Goal: Navigation & Orientation: Understand site structure

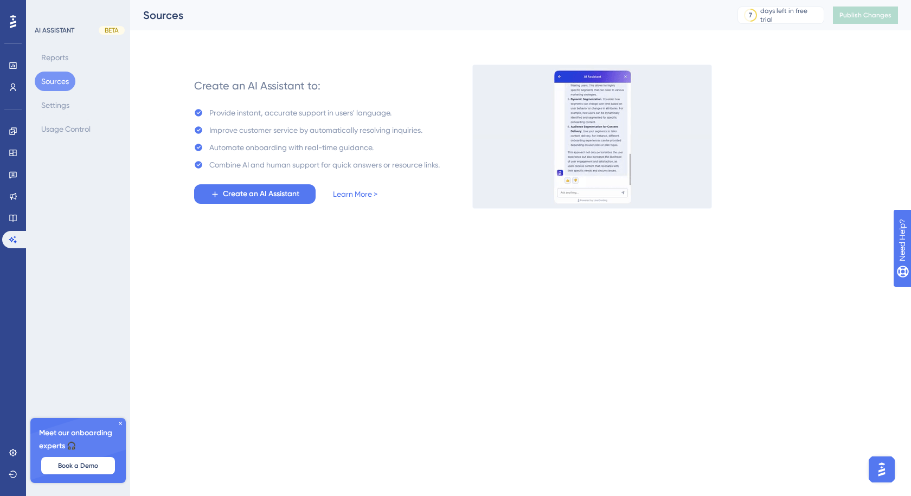
click at [9, 13] on div at bounding box center [12, 21] width 17 height 17
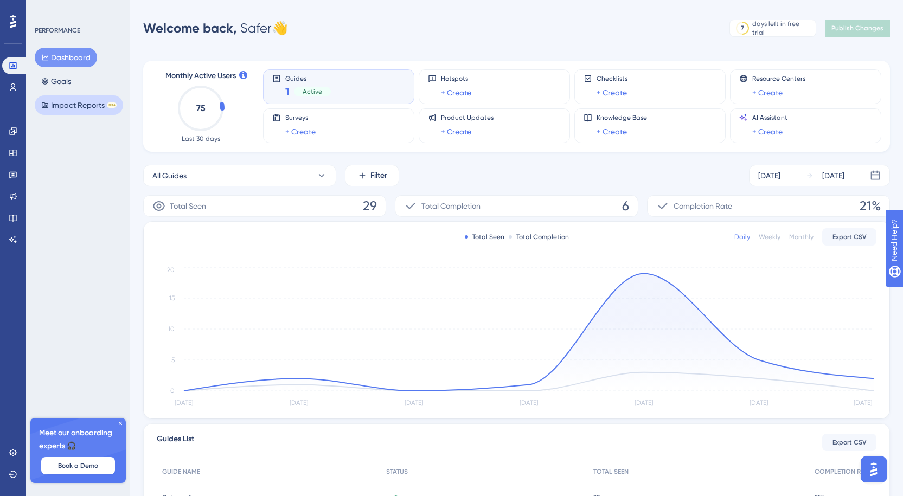
click at [72, 106] on button "Impact Reports BETA" at bounding box center [79, 105] width 88 height 20
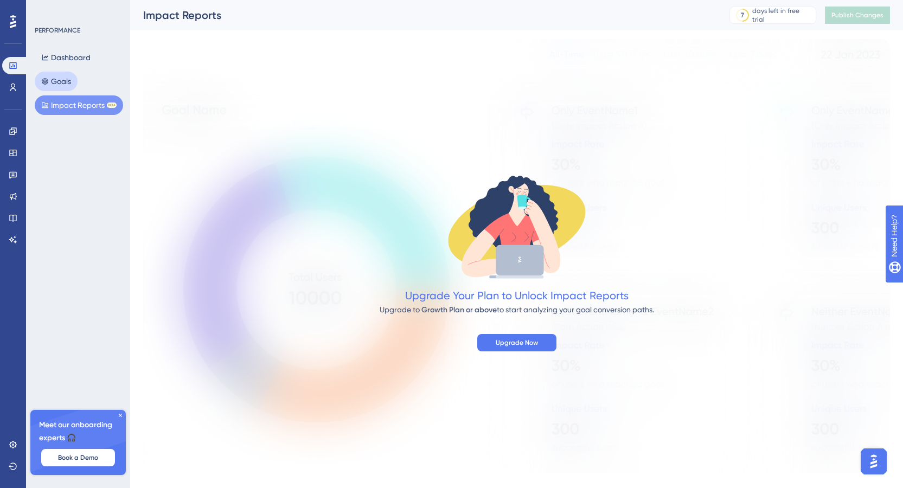
click at [61, 76] on button "Goals" at bounding box center [56, 82] width 43 height 20
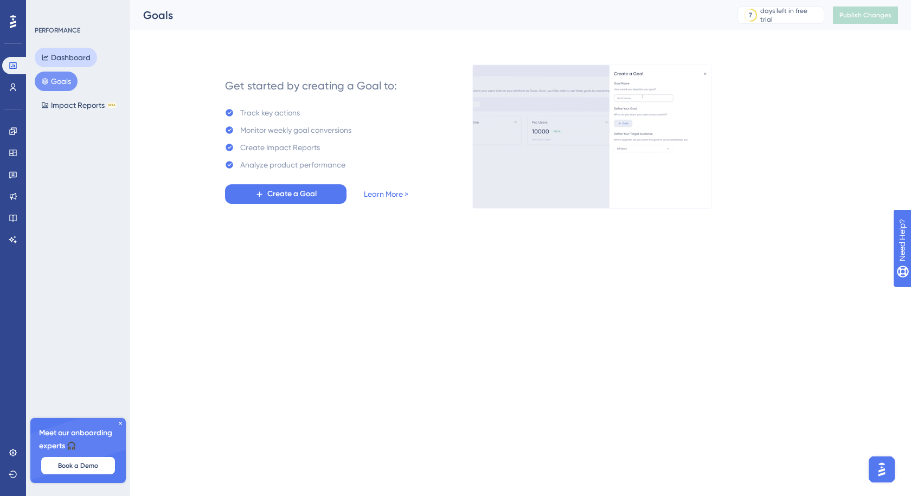
click at [64, 52] on button "Dashboard" at bounding box center [66, 58] width 62 height 20
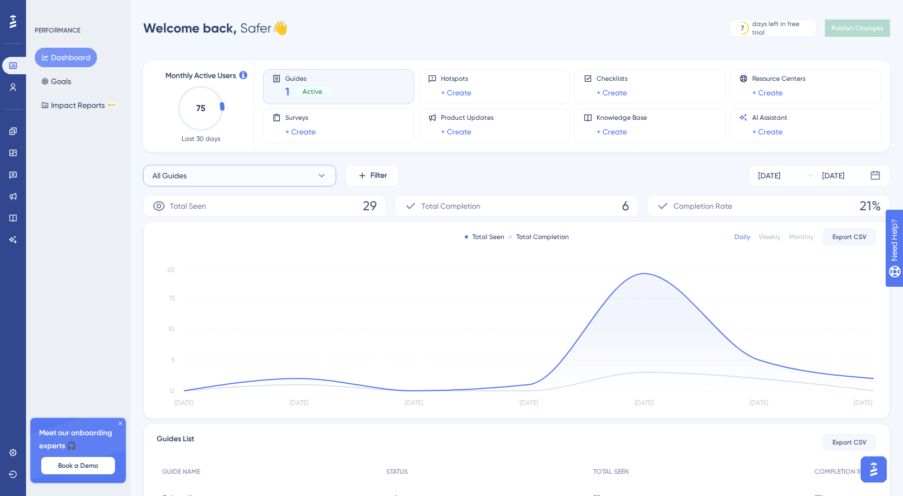
click at [325, 181] on button "All Guides" at bounding box center [239, 176] width 193 height 22
click at [251, 262] on button "Onboarding Onboarding" at bounding box center [239, 264] width 179 height 22
click at [12, 86] on icon at bounding box center [13, 87] width 9 height 9
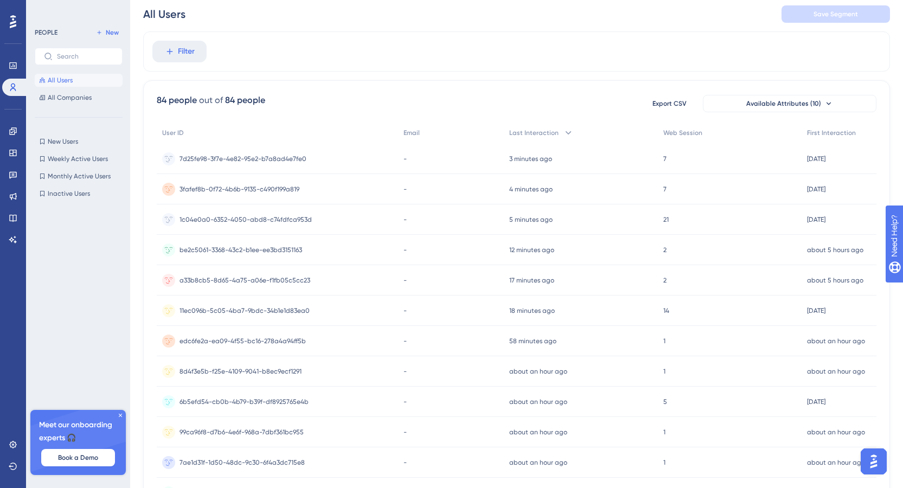
scroll to position [4, 0]
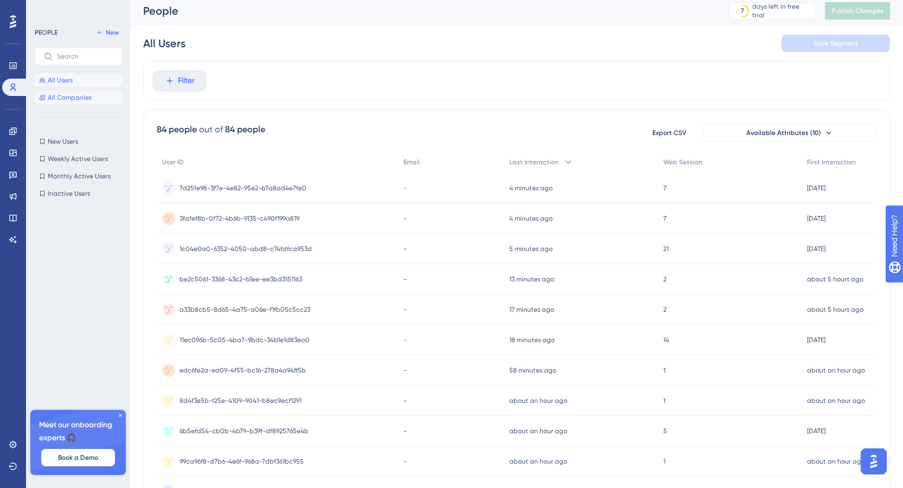
click at [68, 100] on span "All Companies" at bounding box center [70, 97] width 44 height 9
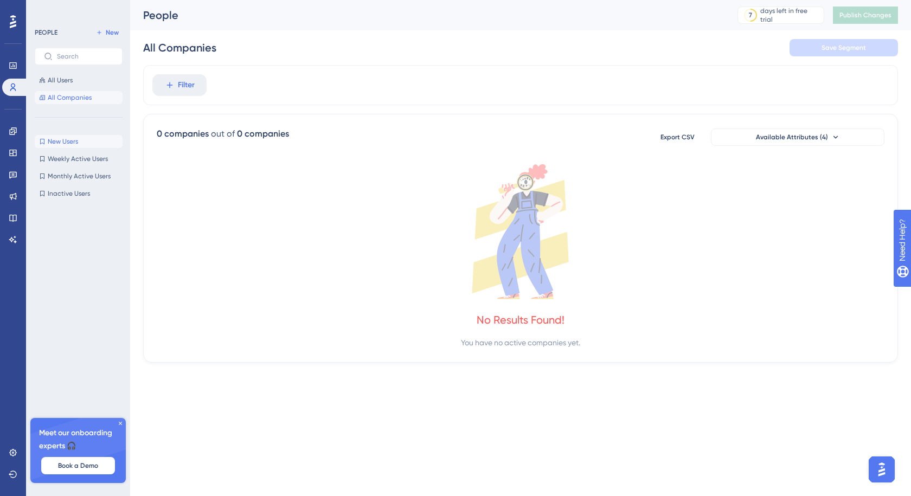
click at [71, 139] on span "New Users" at bounding box center [63, 141] width 30 height 9
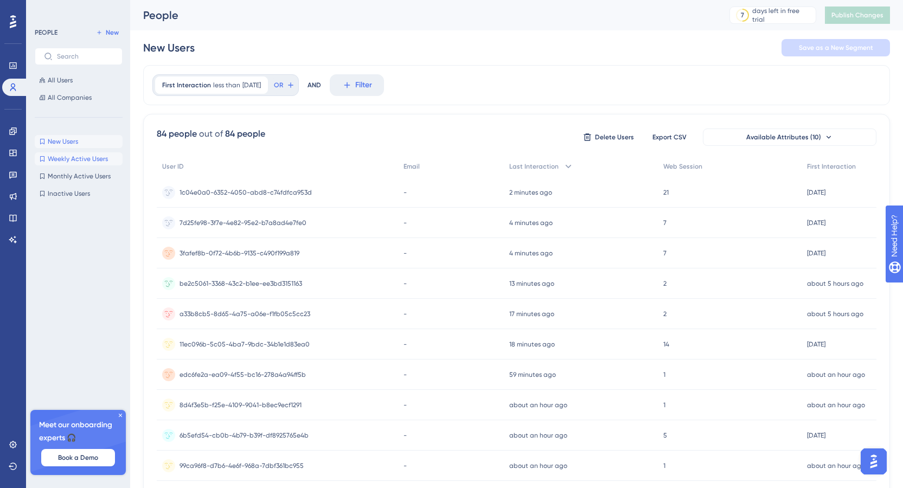
click at [68, 164] on button "Weekly Active Users Weekly Active Users" at bounding box center [79, 158] width 88 height 13
click at [68, 171] on button "Monthly Active Users Monthly Active Users" at bounding box center [79, 176] width 88 height 13
click at [64, 192] on span "Inactive Users" at bounding box center [69, 193] width 42 height 9
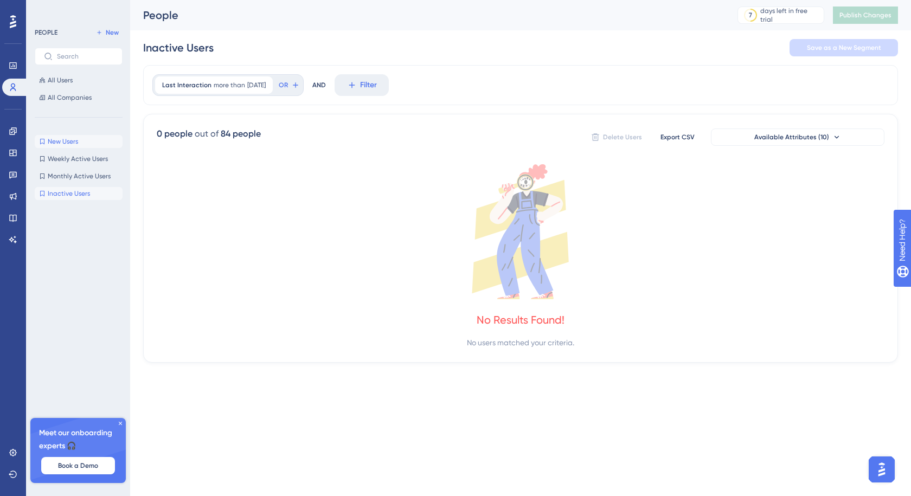
click at [57, 144] on span "New Users" at bounding box center [63, 141] width 30 height 9
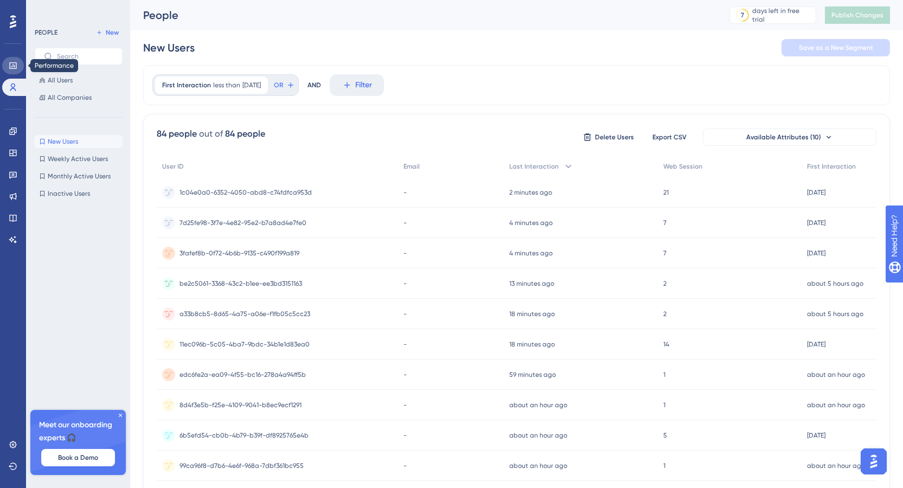
click at [13, 62] on icon at bounding box center [12, 65] width 7 height 7
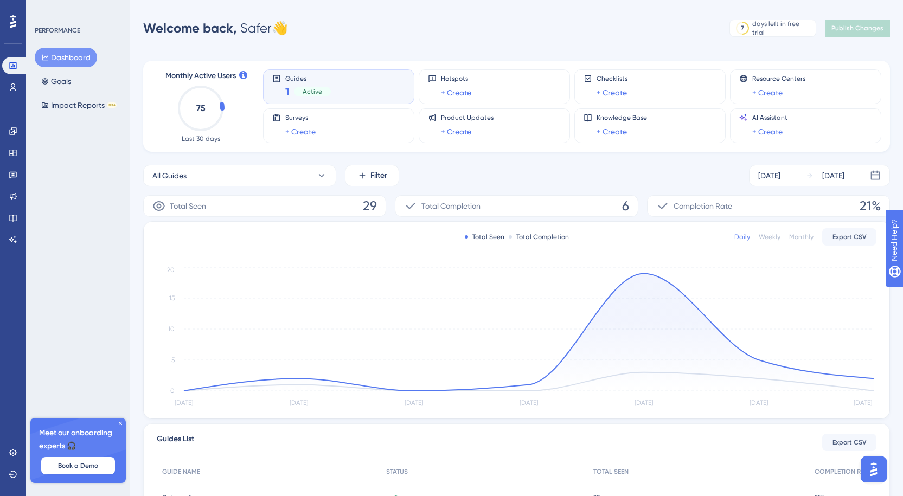
click at [777, 238] on div "Weekly" at bounding box center [770, 237] width 22 height 9
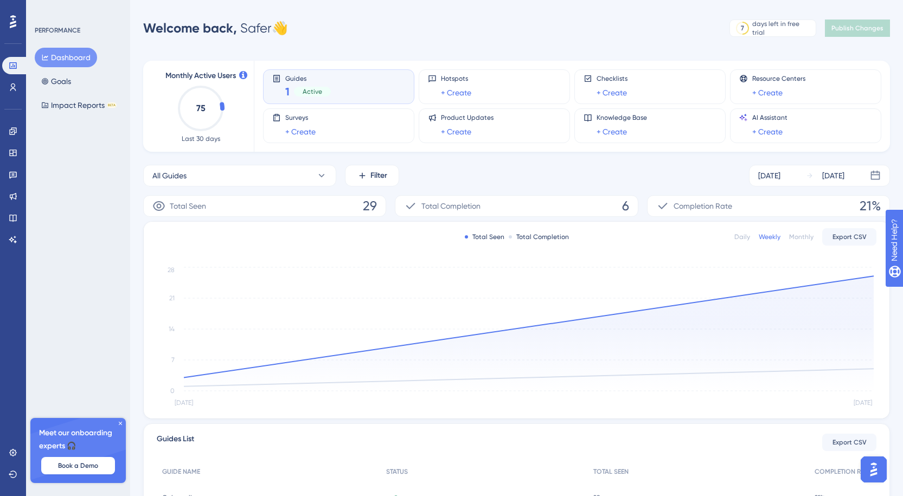
click at [802, 238] on div "Monthly" at bounding box center [801, 237] width 24 height 9
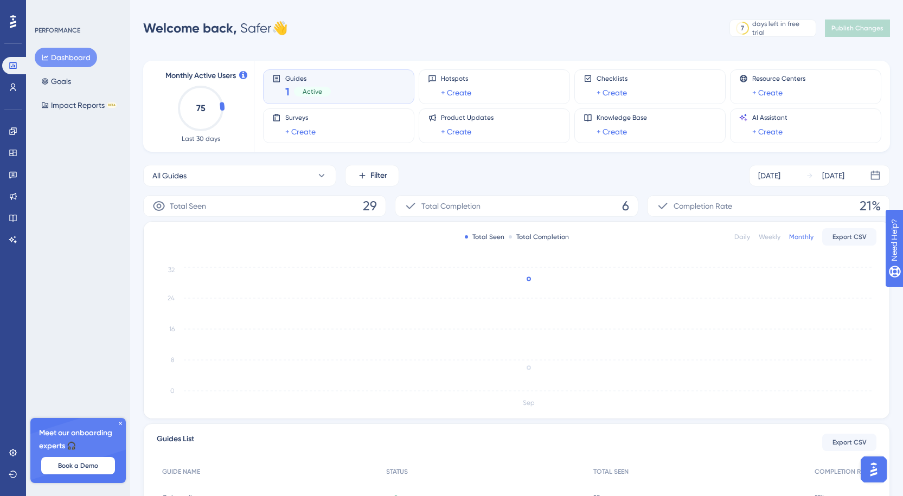
click at [739, 240] on div "Daily" at bounding box center [742, 237] width 16 height 9
